Goal: Information Seeking & Learning: Learn about a topic

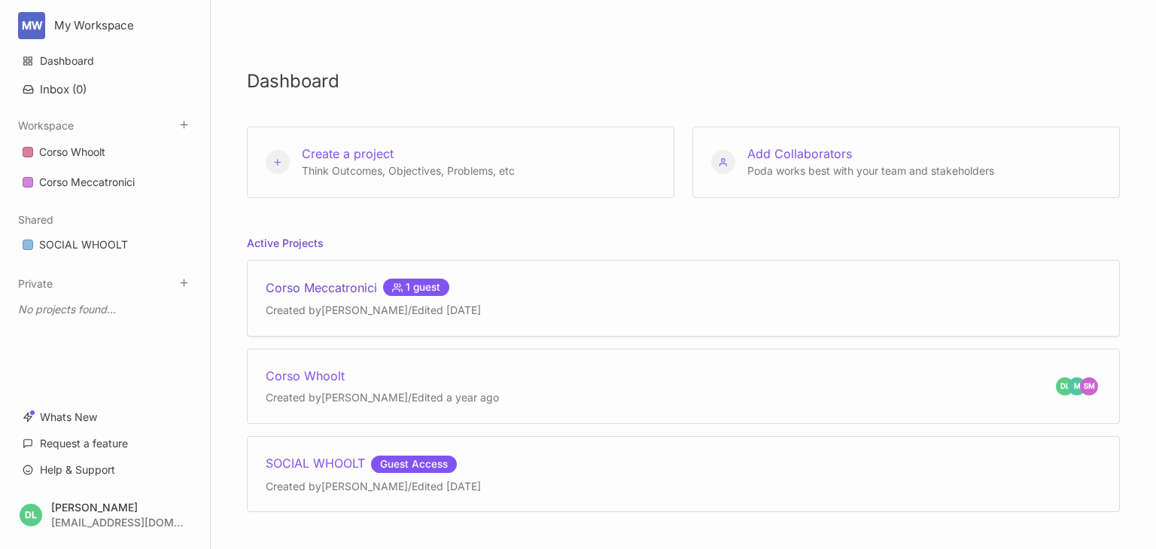
click at [334, 286] on div "Corso Meccatronici 1 guest" at bounding box center [373, 288] width 215 height 18
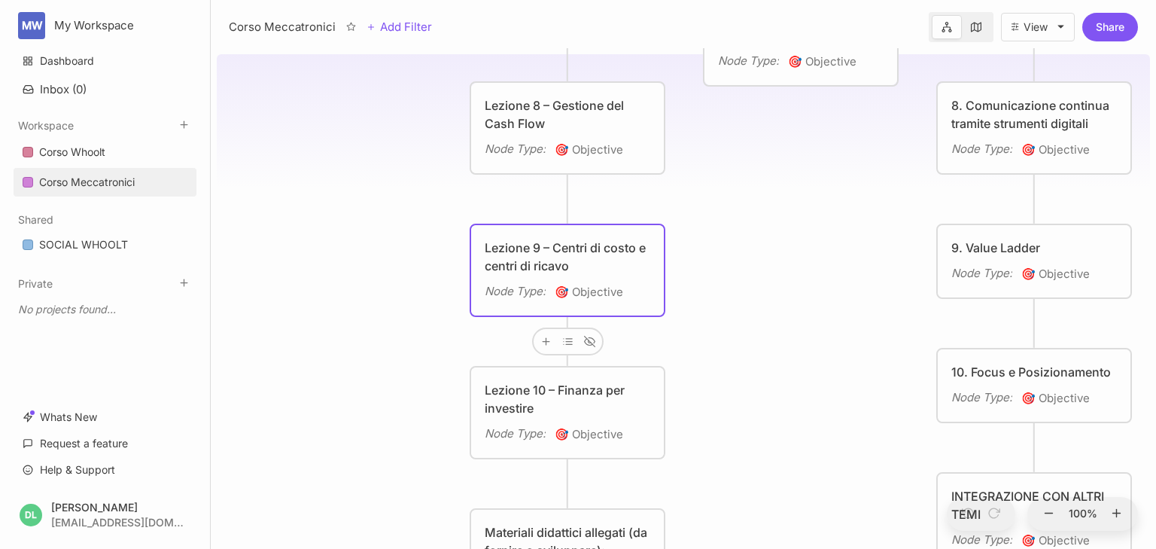
click at [527, 253] on div "Lezione 9 – Centri di costo e centri di ricavo" at bounding box center [568, 257] width 166 height 36
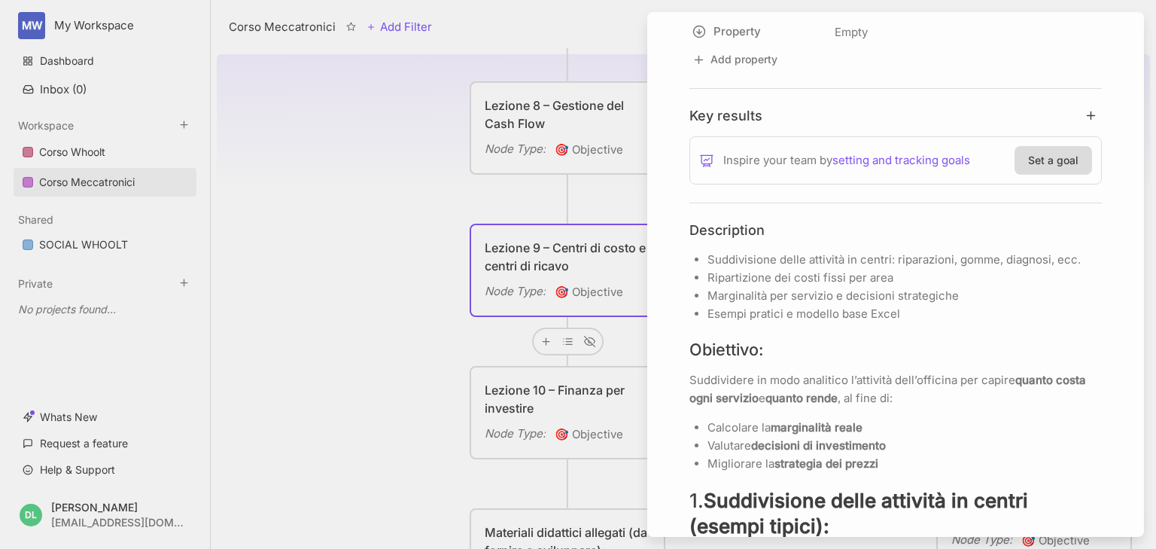
scroll to position [422, 0]
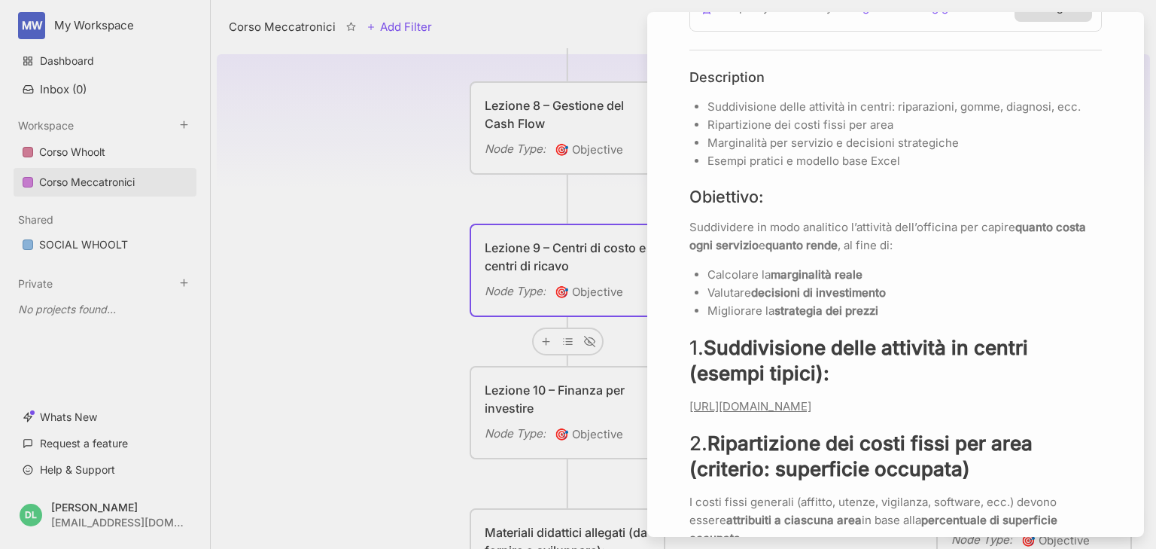
click at [812, 413] on link "[URL][DOMAIN_NAME]" at bounding box center [751, 406] width 122 height 14
click at [864, 379] on icon "button" at bounding box center [866, 376] width 12 height 12
